Goal: Transaction & Acquisition: Purchase product/service

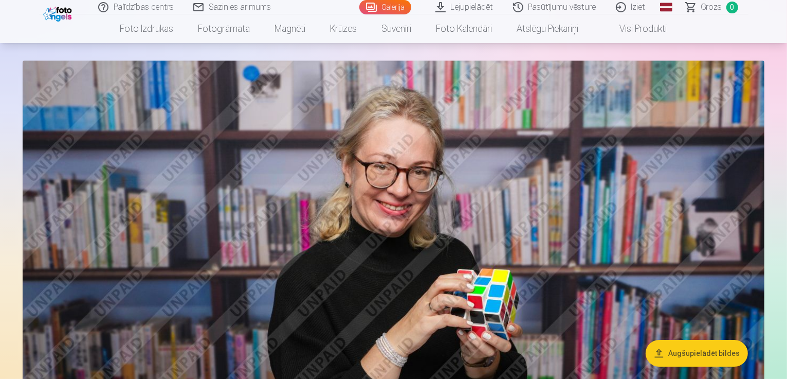
scroll to position [51, 0]
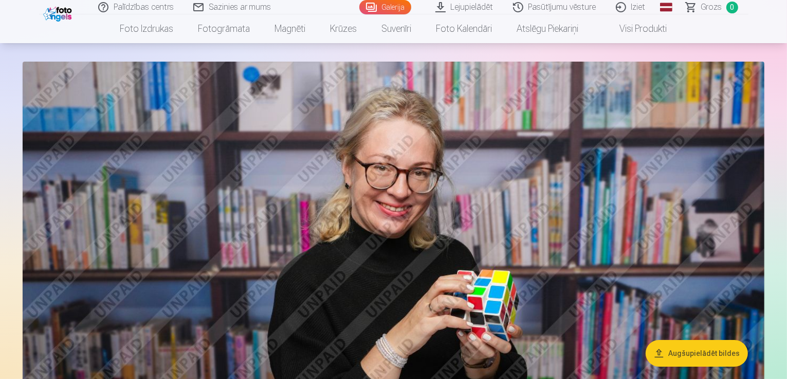
click at [683, 358] on button "Augšupielādēt bildes" at bounding box center [696, 353] width 102 height 27
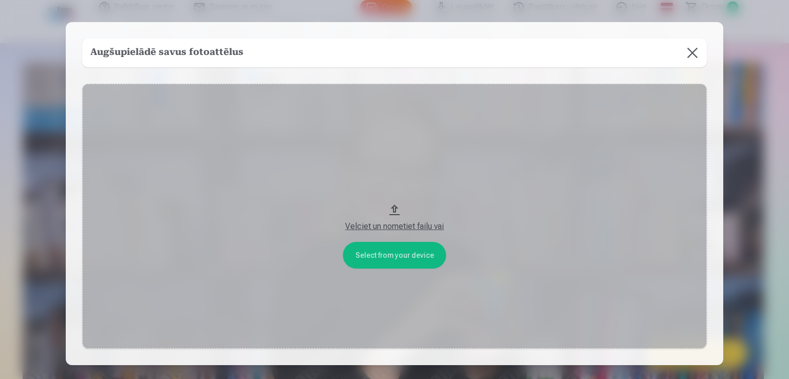
click at [378, 228] on div "Velciet un nometiet failu vai" at bounding box center [394, 226] width 604 height 12
click at [405, 255] on button "Velciet un nometiet failu vai" at bounding box center [394, 217] width 625 height 266
click at [690, 50] on button at bounding box center [692, 53] width 29 height 29
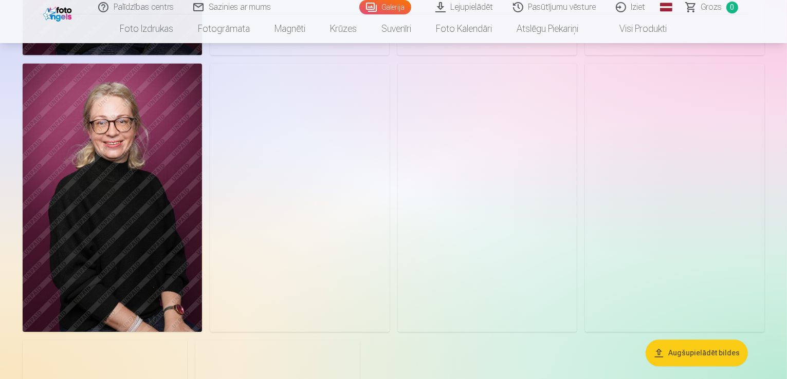
scroll to position [2158, 0]
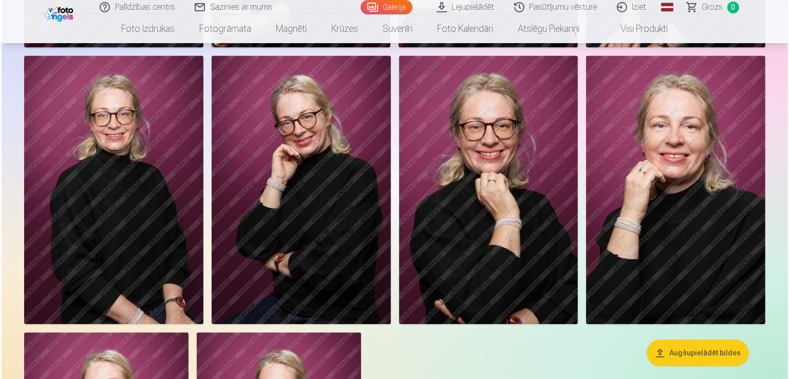
scroll to position [2163, 0]
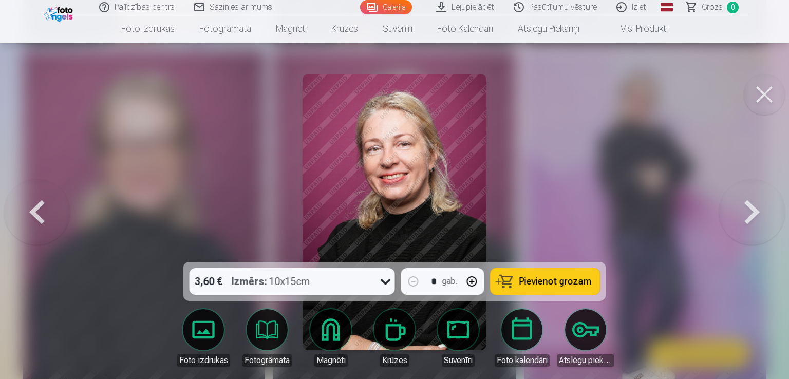
click at [764, 97] on button at bounding box center [764, 94] width 41 height 41
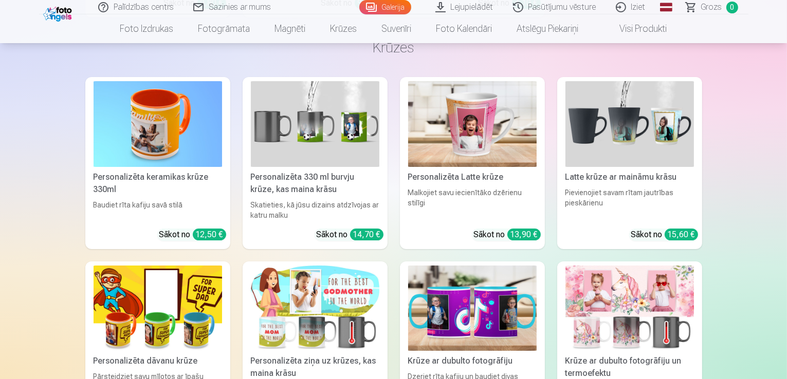
scroll to position [3905, 0]
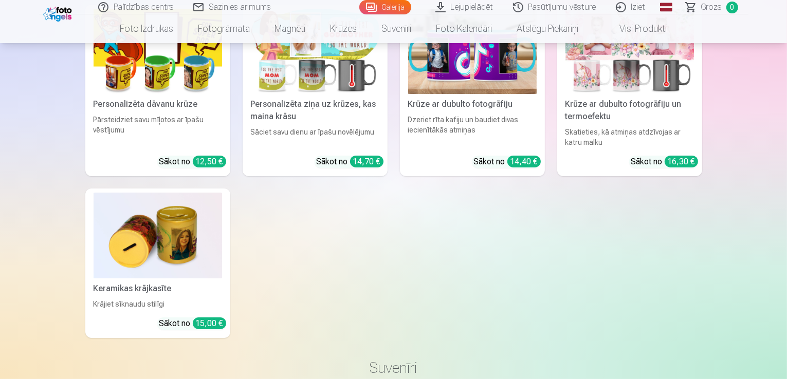
click at [642, 8] on link "Iziet" at bounding box center [630, 7] width 49 height 14
